Goal: Check status: Check status

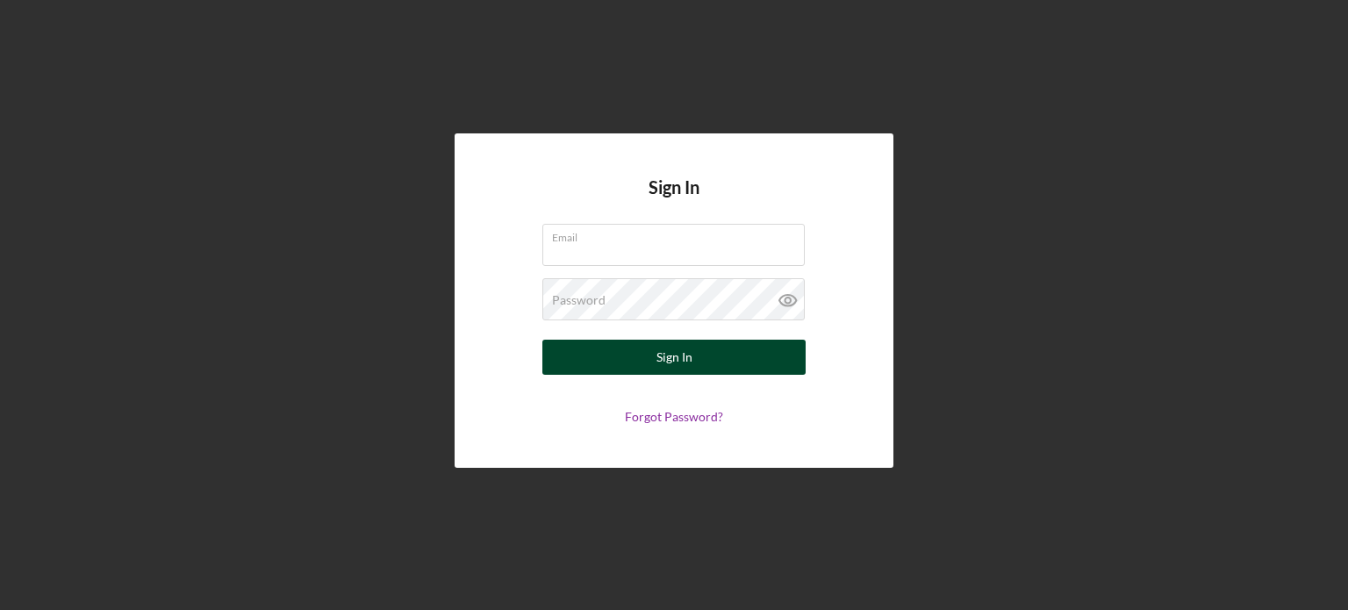
type input "[EMAIL_ADDRESS][DOMAIN_NAME]"
click at [675, 357] on div "Sign In" at bounding box center [674, 357] width 36 height 35
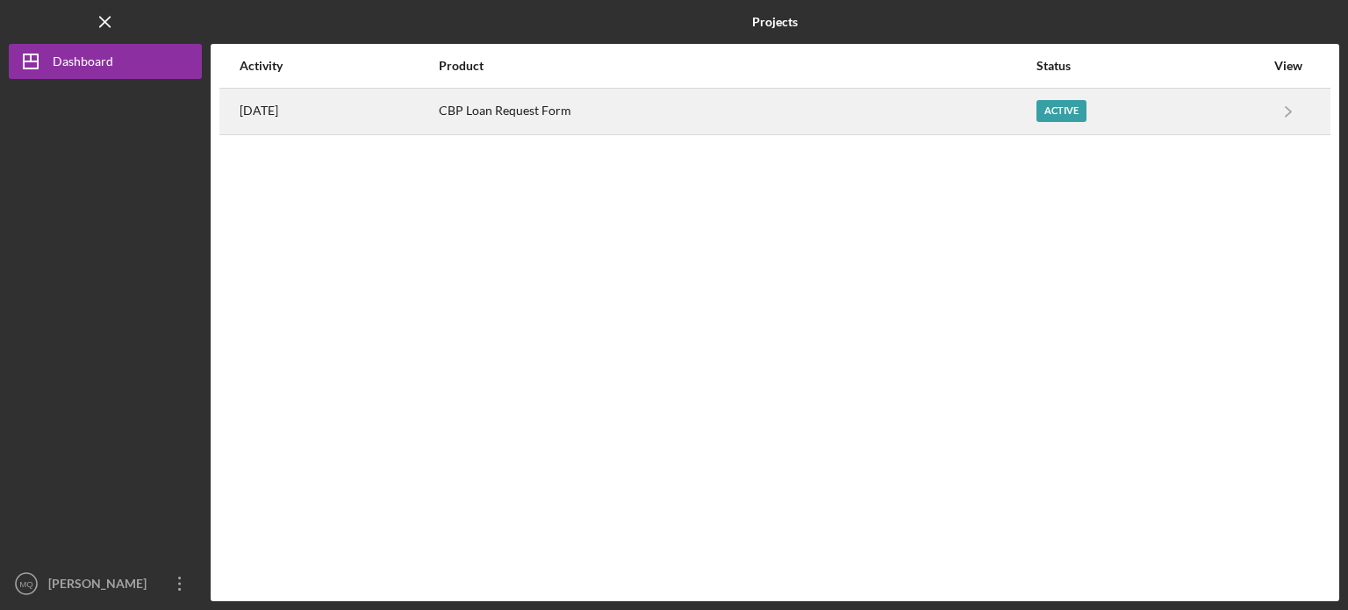
click at [1083, 115] on div "Active" at bounding box center [1061, 111] width 50 height 22
